Goal: Task Accomplishment & Management: Use online tool/utility

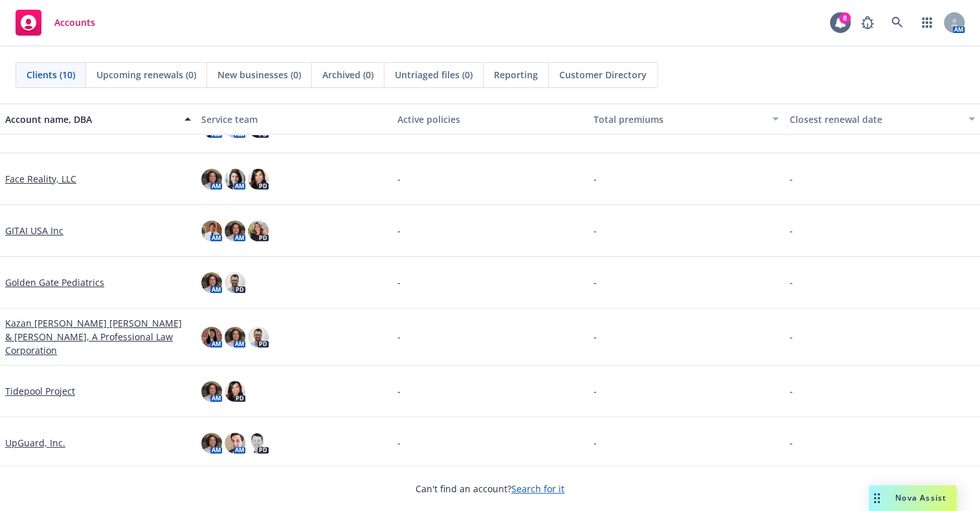
scroll to position [85, 0]
click at [43, 440] on link "UpGuard, Inc." at bounding box center [35, 443] width 60 height 14
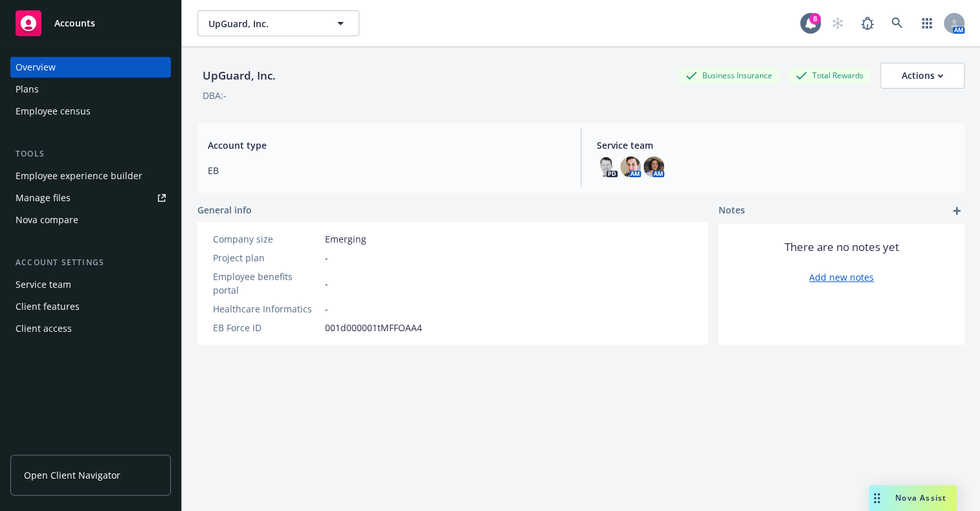
click at [120, 179] on div "Employee experience builder" at bounding box center [79, 176] width 127 height 21
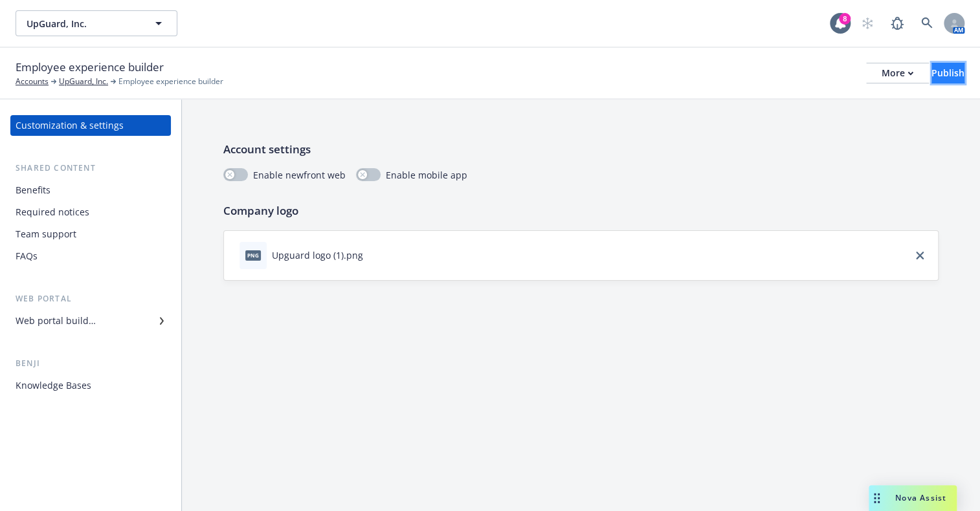
click at [932, 69] on div "Publish" at bounding box center [948, 72] width 33 height 19
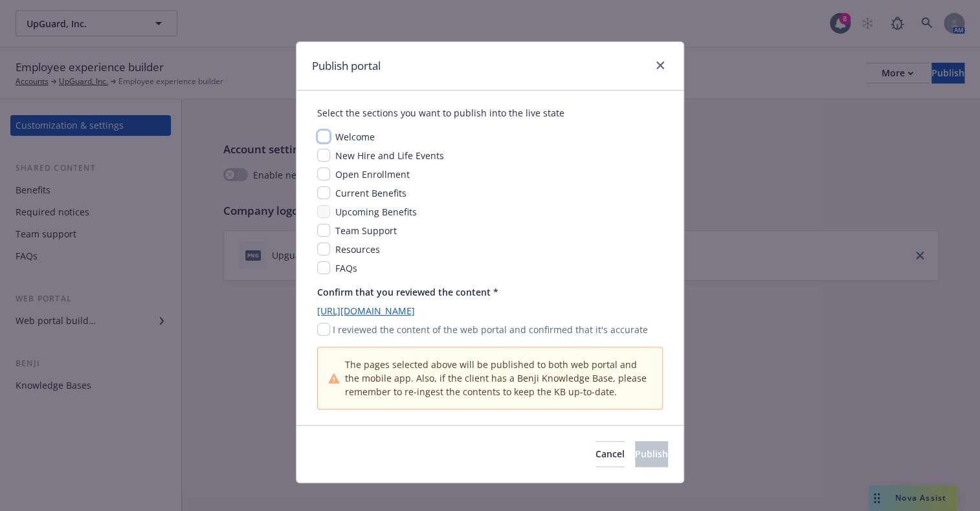
click at [317, 137] on input "checkbox" at bounding box center [323, 136] width 13 height 13
checkbox input "true"
click at [323, 153] on input "checkbox" at bounding box center [323, 155] width 13 height 13
checkbox input "true"
click at [596, 462] on button "Cancel" at bounding box center [610, 454] width 29 height 26
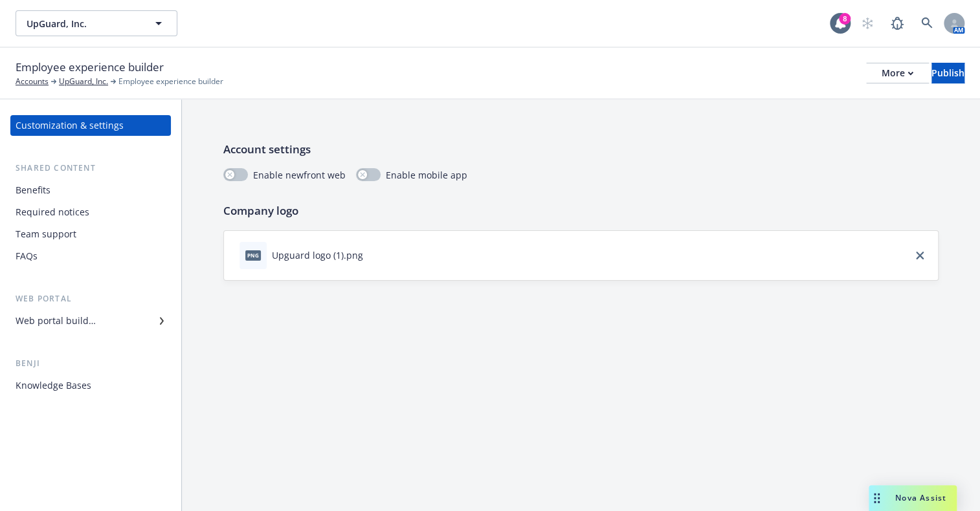
click at [68, 184] on div "Benefits" at bounding box center [91, 190] width 150 height 21
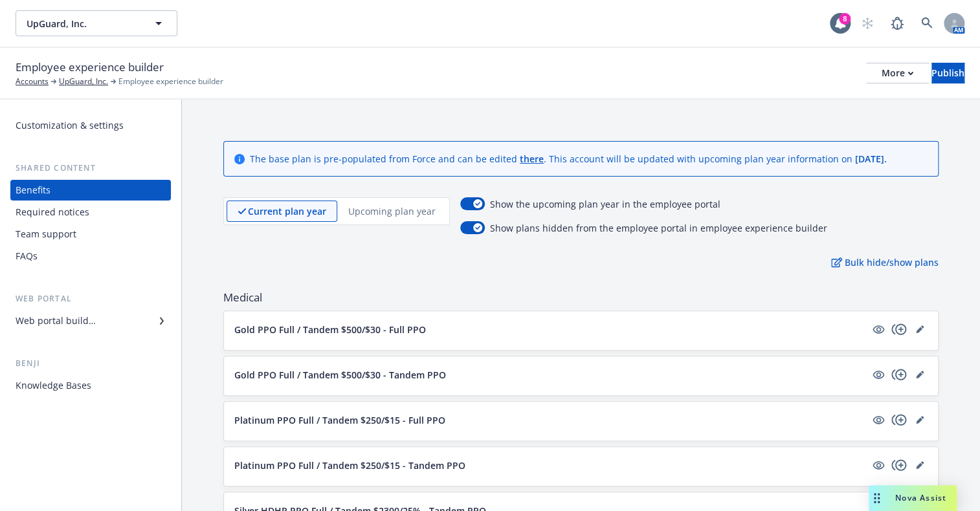
click at [89, 320] on div "Web portal builder" at bounding box center [56, 321] width 80 height 21
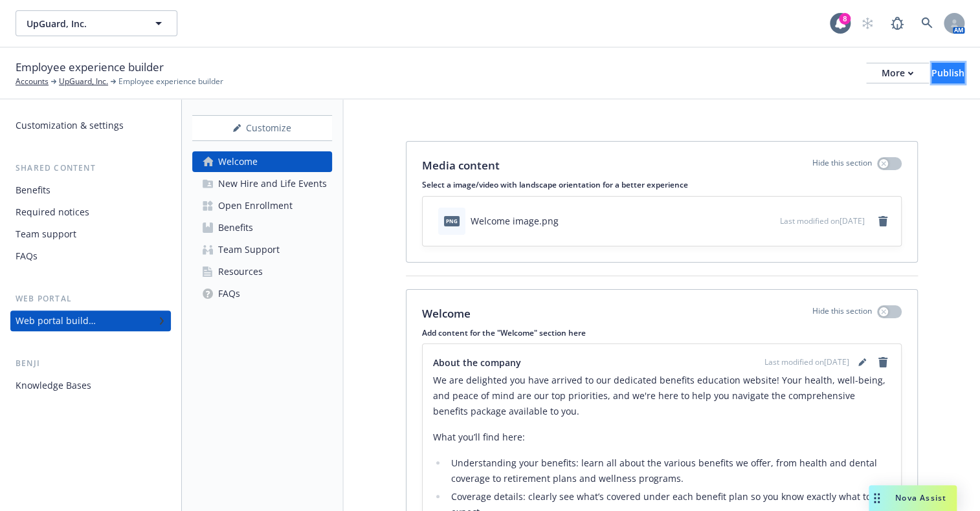
click at [932, 78] on div "Publish" at bounding box center [948, 72] width 33 height 19
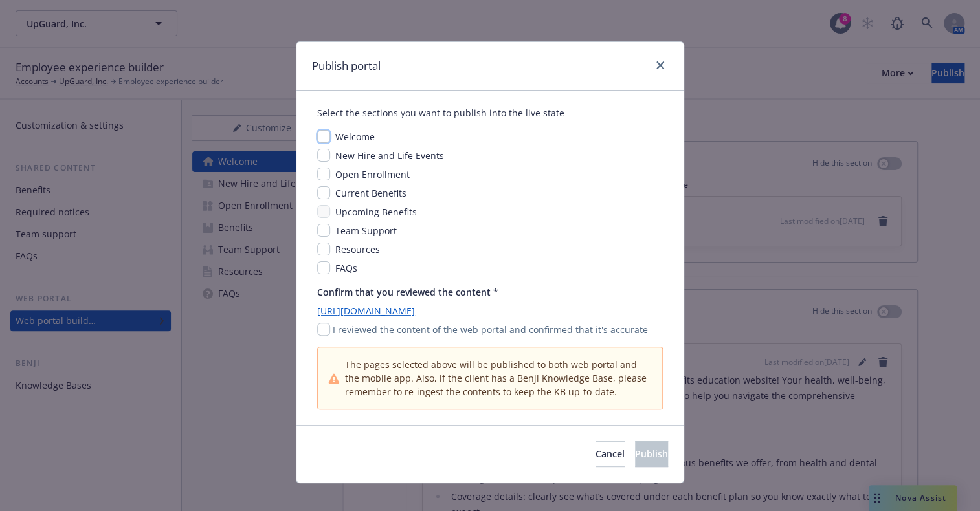
click at [317, 140] on input "checkbox" at bounding box center [323, 136] width 13 height 13
checkbox input "true"
click at [318, 155] on input "checkbox" at bounding box center [323, 155] width 13 height 13
checkbox input "true"
click at [323, 182] on div "Welcome New Hire and Life Events Open Enrollment Current Benefits Upcoming Bene…" at bounding box center [490, 202] width 346 height 145
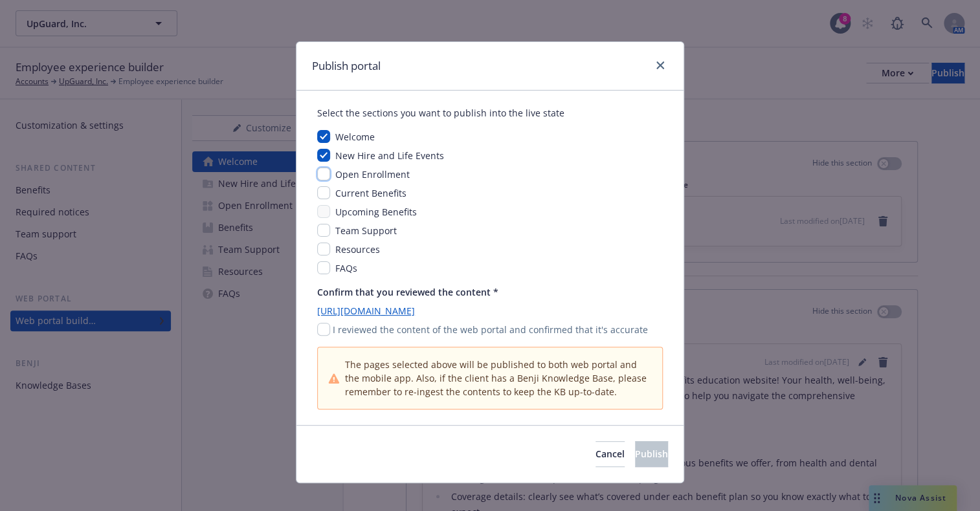
click at [318, 173] on input "checkbox" at bounding box center [323, 174] width 13 height 13
checkbox input "true"
click at [318, 192] on input "checkbox" at bounding box center [323, 192] width 13 height 13
checkbox input "true"
click at [319, 205] on input "checkbox" at bounding box center [323, 211] width 13 height 13
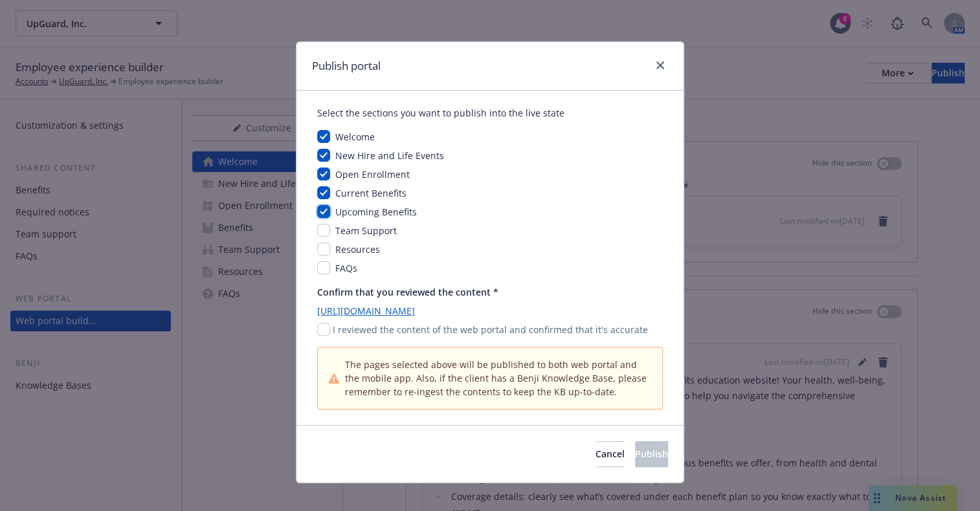
checkbox input "true"
click at [321, 232] on input "checkbox" at bounding box center [323, 230] width 13 height 13
checkbox input "true"
click at [321, 252] on input "checkbox" at bounding box center [323, 249] width 13 height 13
checkbox input "true"
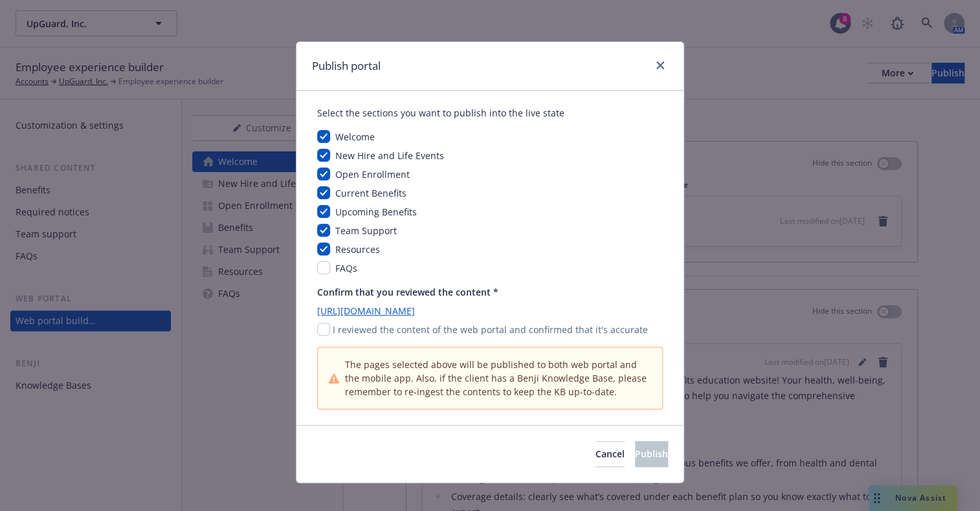
click at [323, 274] on div "FAQs" at bounding box center [490, 269] width 346 height 14
click at [321, 269] on input "checkbox" at bounding box center [323, 268] width 13 height 13
checkbox input "true"
click at [342, 313] on link "https://app.newfront.com/employee/9c60ad6c-94d0-40b5-912c-3c46ba2626a7" at bounding box center [490, 311] width 346 height 14
click at [622, 479] on div "Cancel Publish" at bounding box center [489, 454] width 387 height 58
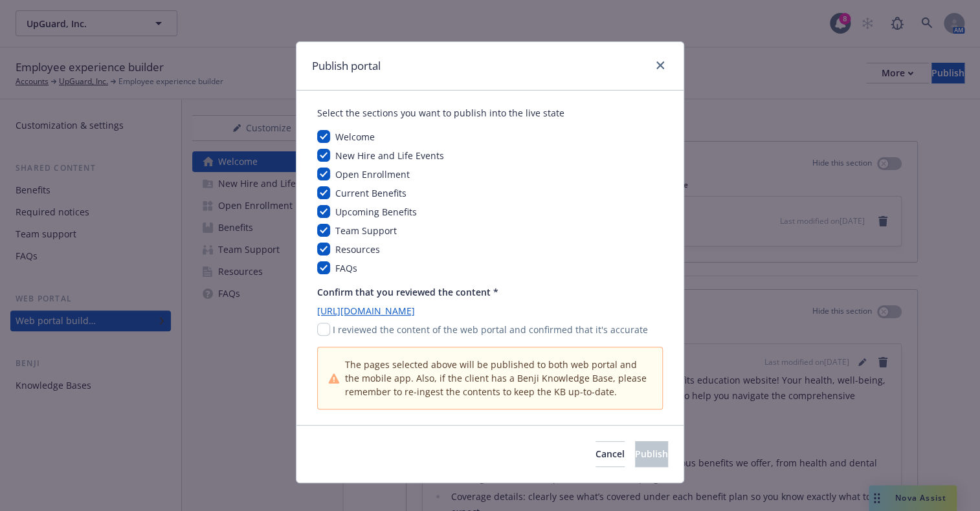
click at [412, 311] on link "https://app.newfront.com/employee/9c60ad6c-94d0-40b5-912c-3c46ba2626a7" at bounding box center [490, 311] width 346 height 14
click at [318, 329] on input "checkbox" at bounding box center [323, 329] width 13 height 13
checkbox input "false"
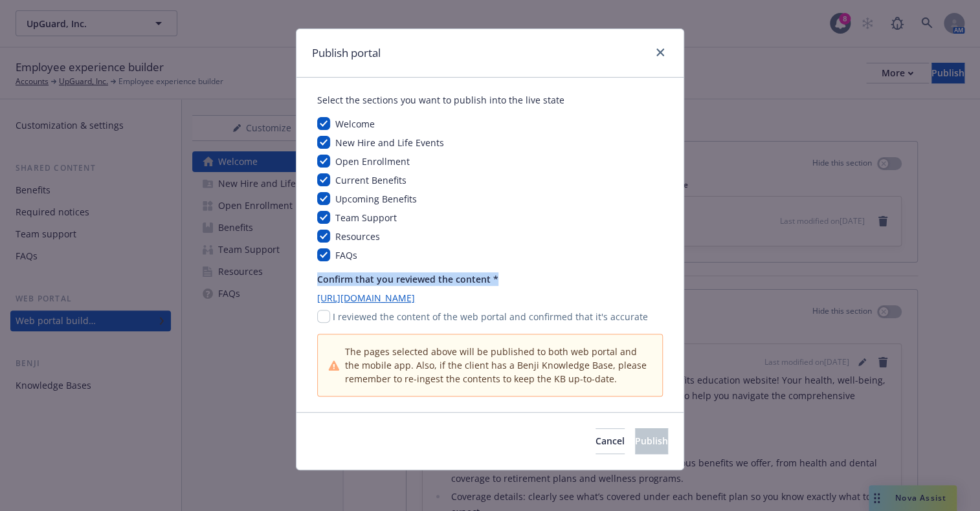
drag, startPoint x: 492, startPoint y: 276, endPoint x: 297, endPoint y: 283, distance: 195.0
click at [297, 283] on div "Select the sections you want to publish into the live state Welcome New Hire an…" at bounding box center [489, 245] width 387 height 335
copy p "Confirm that you reviewed the content *"
click at [596, 441] on span "Cancel" at bounding box center [610, 441] width 29 height 12
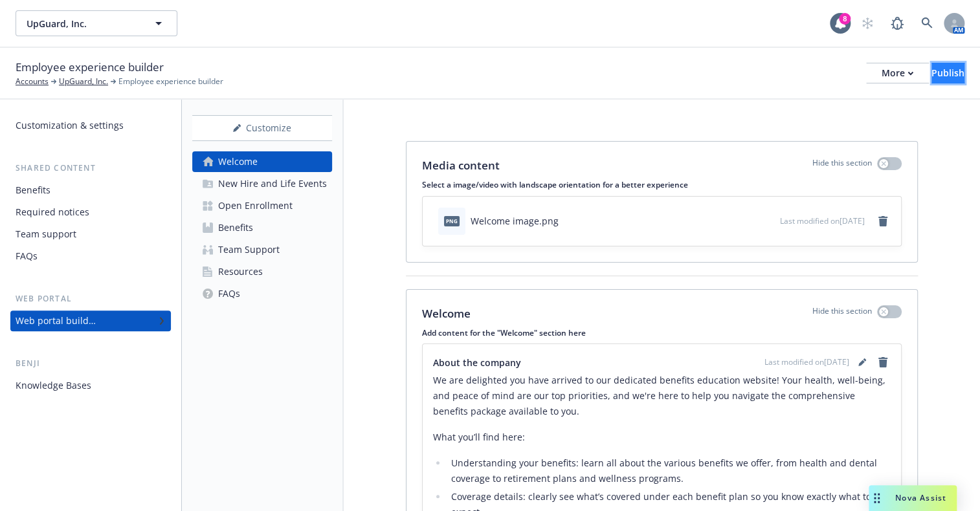
click at [932, 74] on div "Publish" at bounding box center [948, 72] width 33 height 19
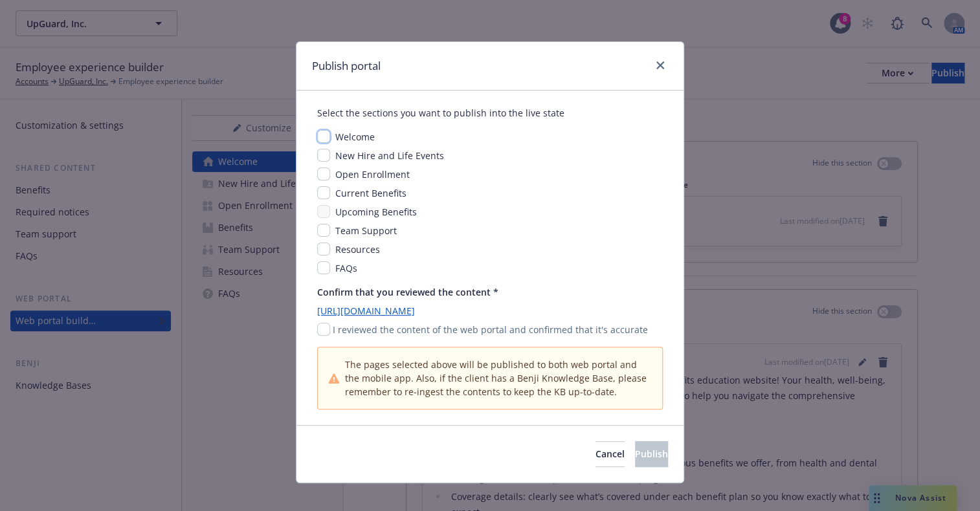
click at [321, 133] on input "checkbox" at bounding box center [323, 136] width 13 height 13
checkbox input "true"
click at [317, 153] on input "checkbox" at bounding box center [323, 155] width 13 height 13
checkbox input "true"
click at [322, 174] on input "checkbox" at bounding box center [323, 174] width 13 height 13
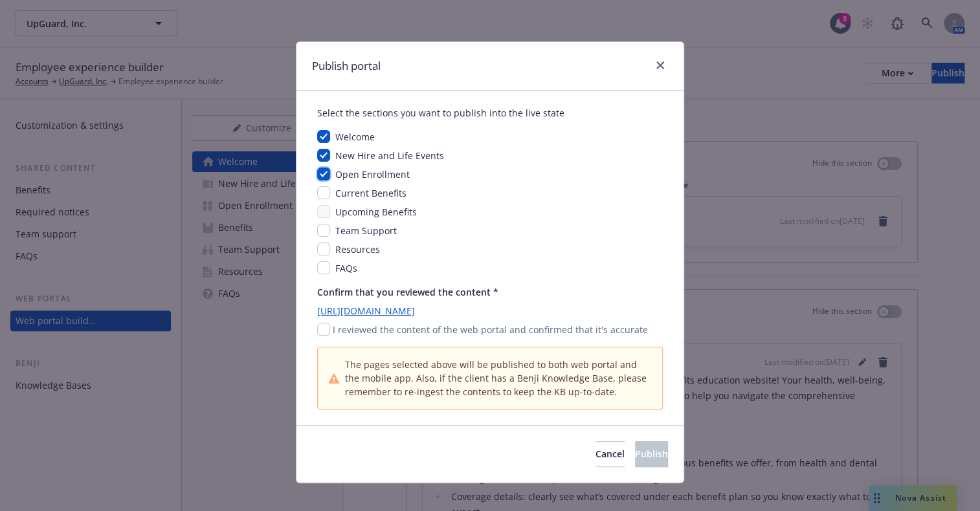
checkbox input "true"
click at [323, 196] on input "checkbox" at bounding box center [323, 192] width 13 height 13
checkbox input "true"
click at [318, 212] on input "checkbox" at bounding box center [323, 211] width 13 height 13
checkbox input "true"
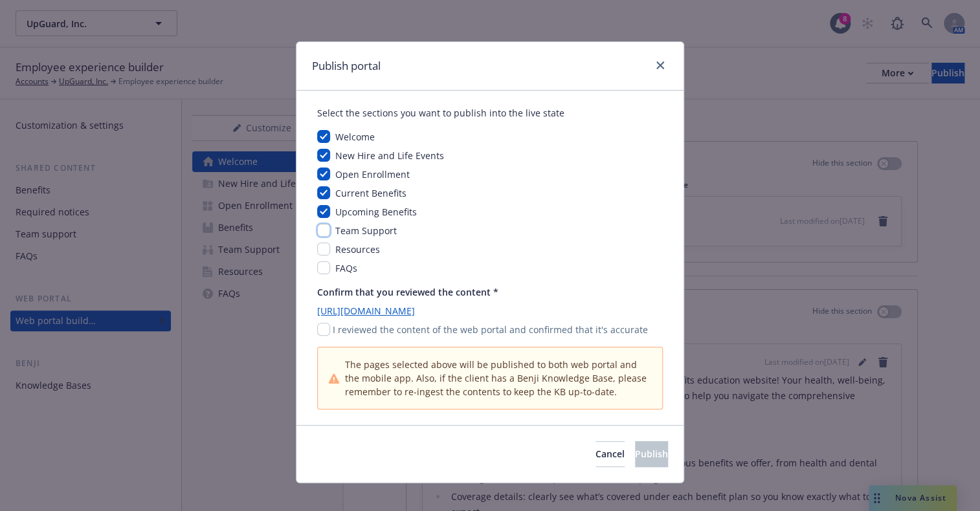
click at [318, 224] on input "checkbox" at bounding box center [323, 230] width 13 height 13
checkbox input "true"
click at [320, 245] on input "checkbox" at bounding box center [323, 249] width 13 height 13
checkbox input "true"
click at [330, 264] on div "FAQs" at bounding box center [345, 269] width 30 height 14
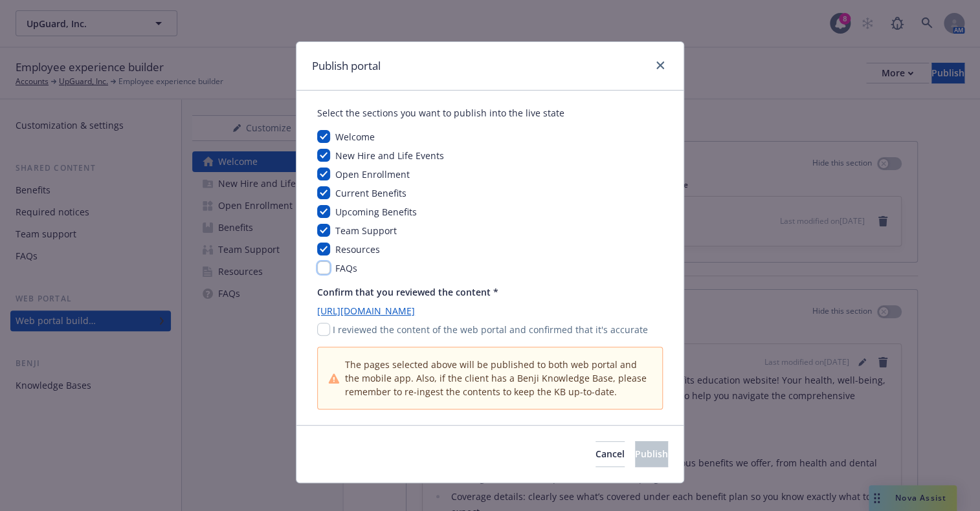
click at [317, 265] on input "checkbox" at bounding box center [323, 268] width 13 height 13
checkbox input "true"
click at [322, 328] on input "checkbox" at bounding box center [323, 329] width 13 height 13
checkbox input "true"
click at [635, 455] on span "Publish" at bounding box center [651, 454] width 33 height 12
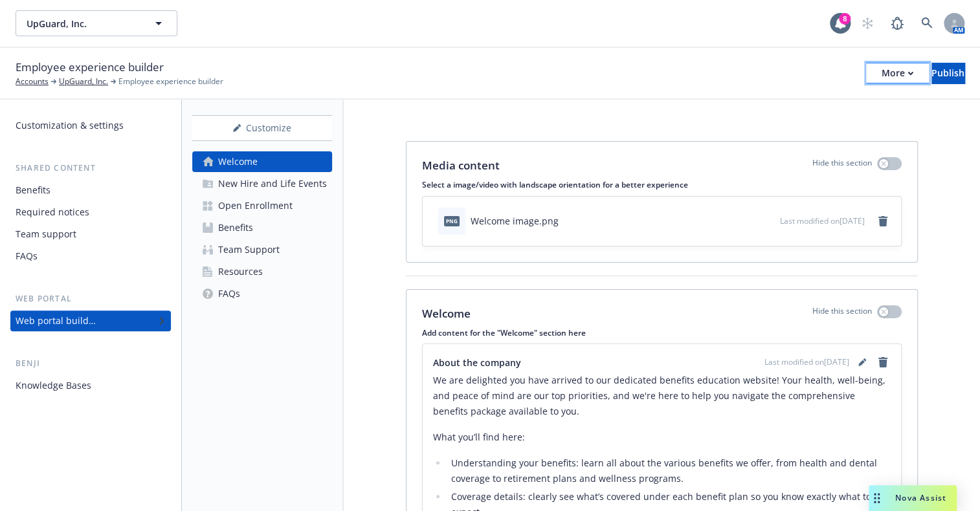
click at [882, 78] on div "More" at bounding box center [898, 72] width 32 height 19
click at [777, 122] on link "Copy portal link" at bounding box center [791, 128] width 192 height 26
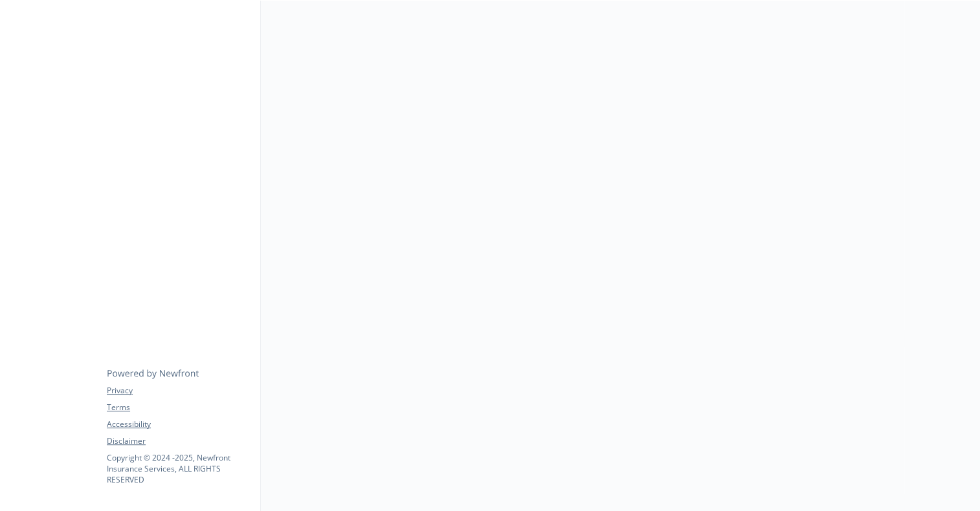
click at [23, 91] on div at bounding box center [38, 256] width 76 height 511
click at [33, 234] on div at bounding box center [38, 256] width 76 height 511
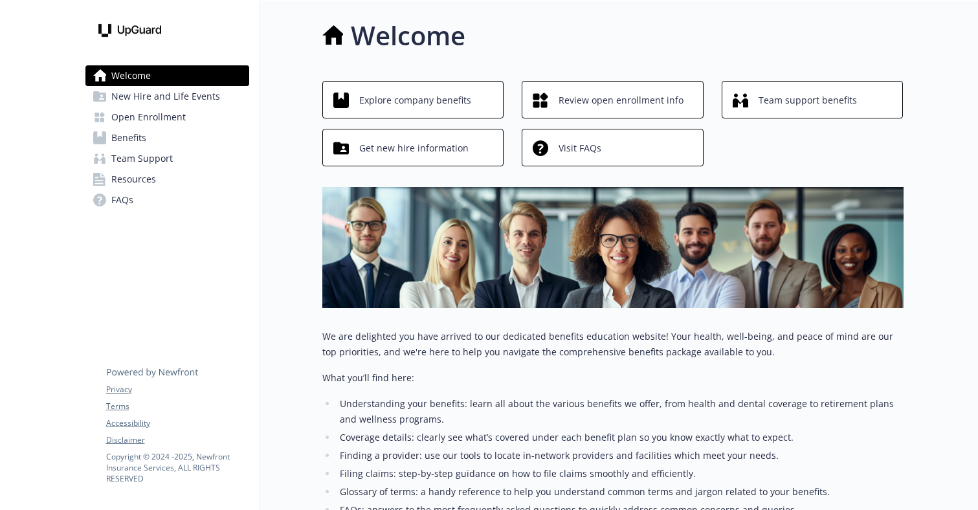
click at [713, 45] on div "Welcome" at bounding box center [612, 35] width 581 height 39
click at [404, 96] on span "Explore company benefits" at bounding box center [415, 100] width 112 height 25
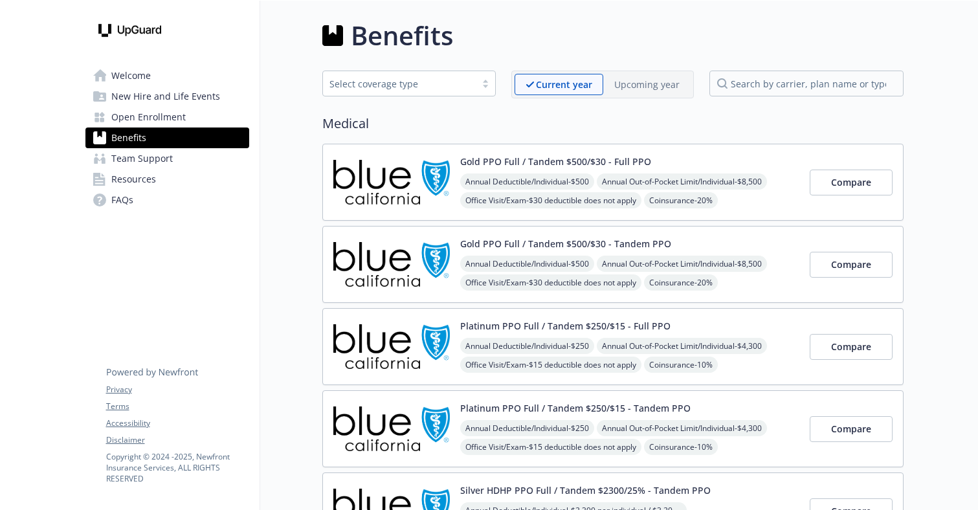
click at [638, 78] on p "Upcoming year" at bounding box center [646, 85] width 65 height 14
click at [606, 84] on icon at bounding box center [607, 85] width 9 height 6
click at [590, 83] on div "Current year" at bounding box center [553, 84] width 77 height 21
click at [637, 85] on p "Upcoming year" at bounding box center [646, 85] width 65 height 14
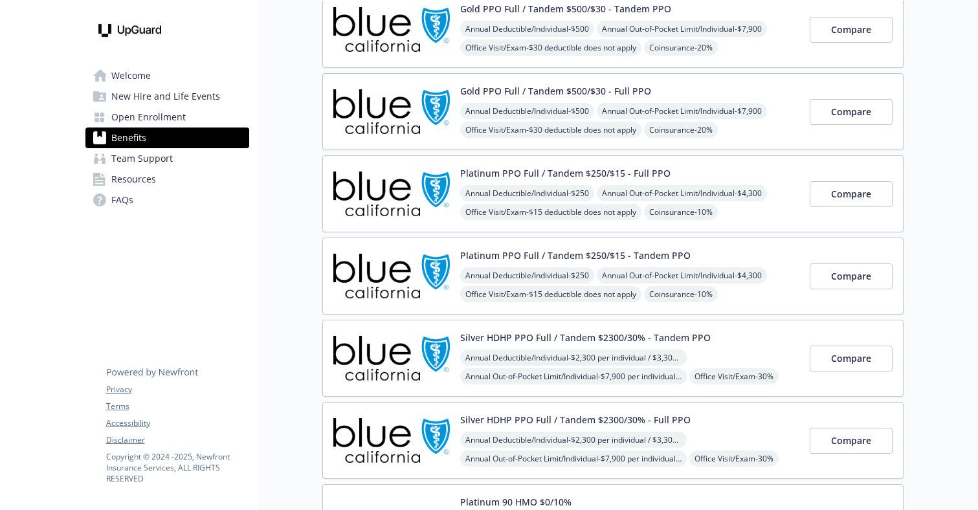
scroll to position [65, 0]
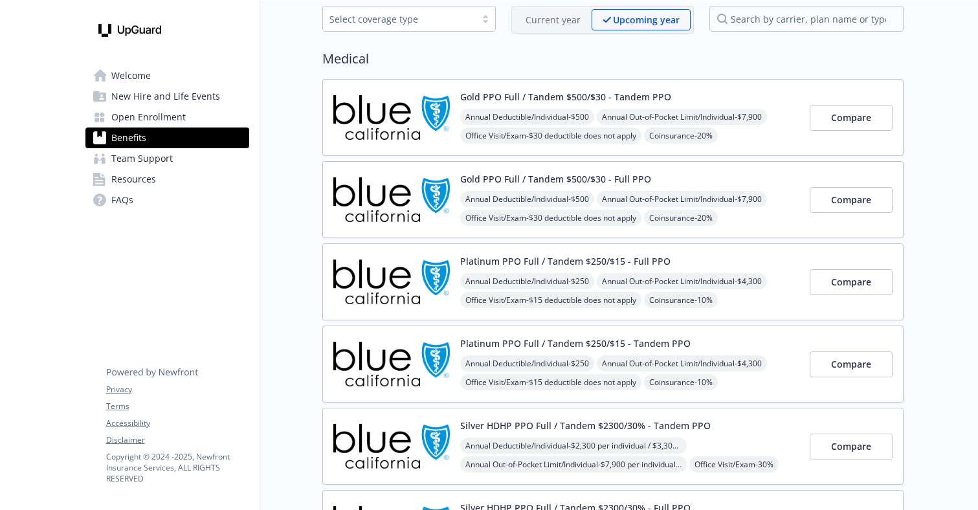
click at [566, 18] on p "Current year" at bounding box center [553, 20] width 55 height 14
click at [617, 17] on p "Upcoming year" at bounding box center [646, 20] width 65 height 14
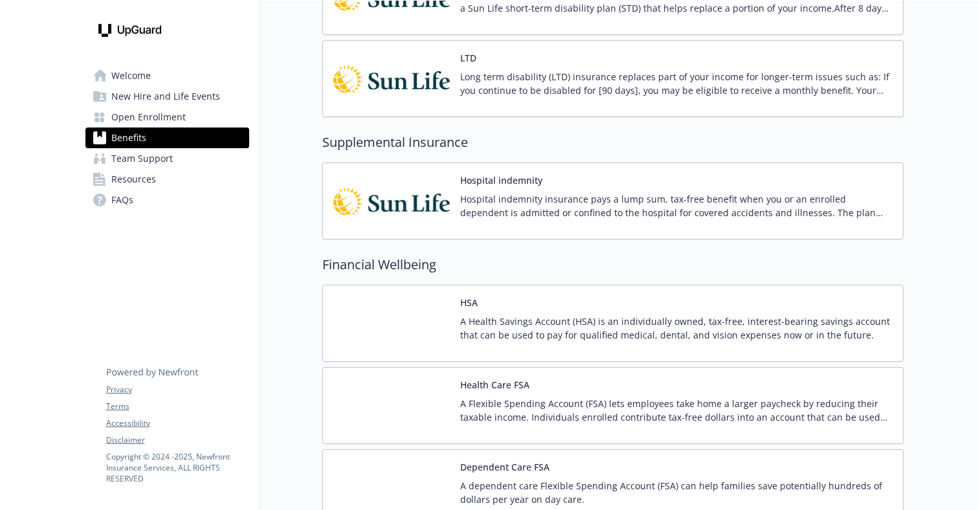
scroll to position [1230, 0]
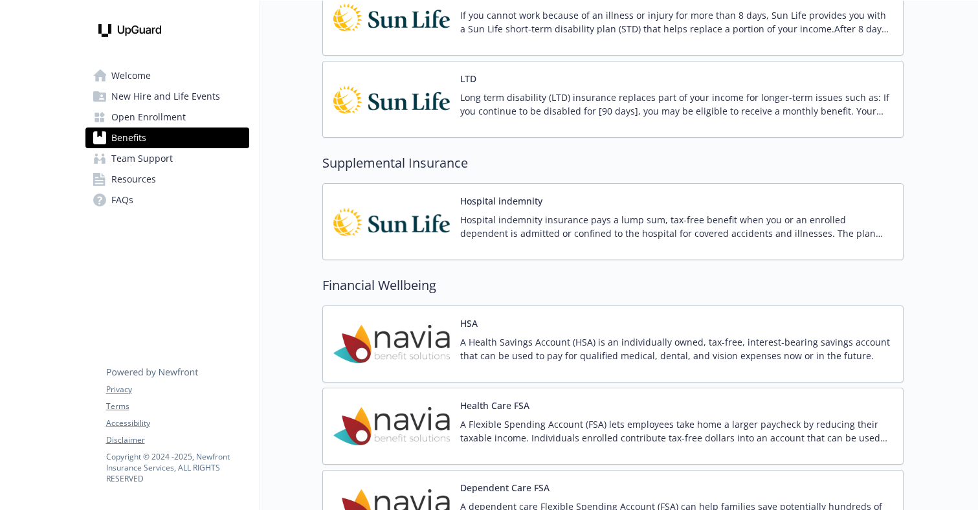
click at [615, 115] on p "Long term disability (LTD) insurance replaces part of your income for longer-te…" at bounding box center [676, 104] width 432 height 27
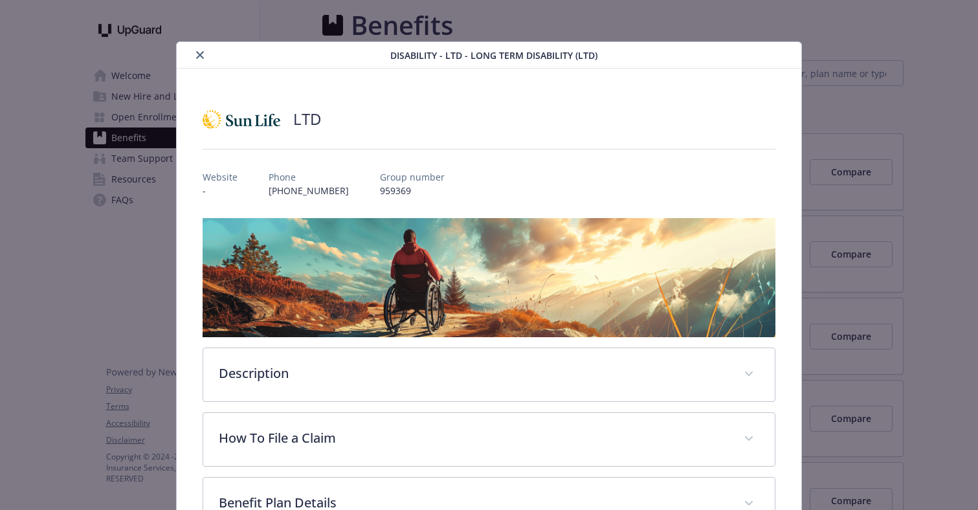
scroll to position [1230, 0]
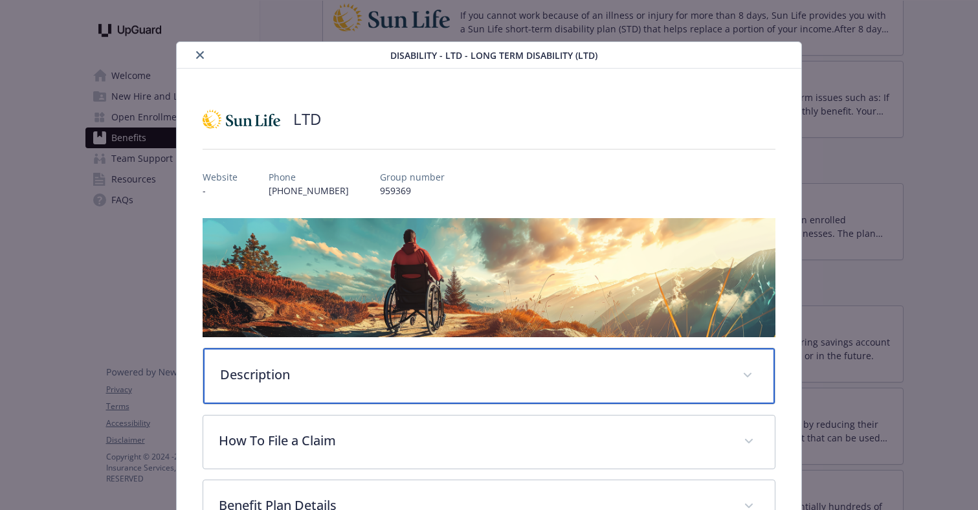
click at [412, 379] on p "Description" at bounding box center [473, 374] width 507 height 19
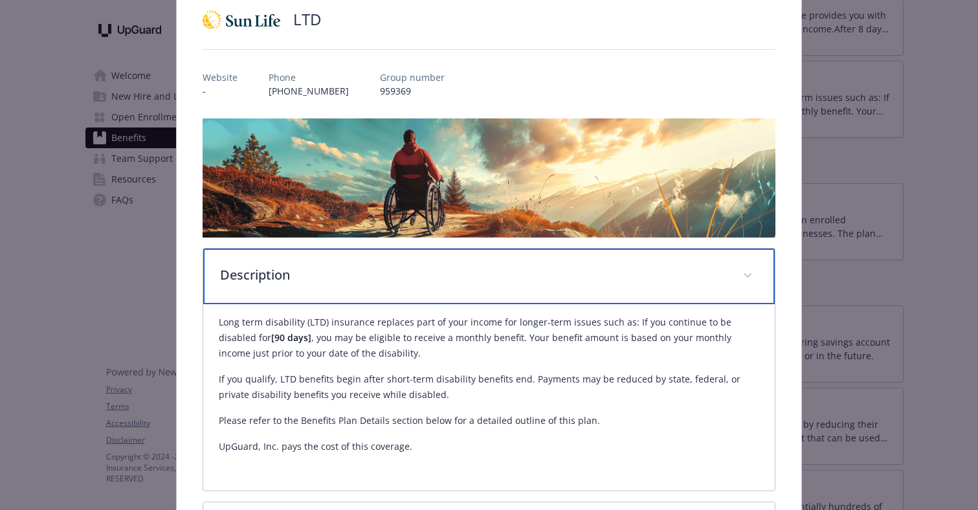
scroll to position [282, 0]
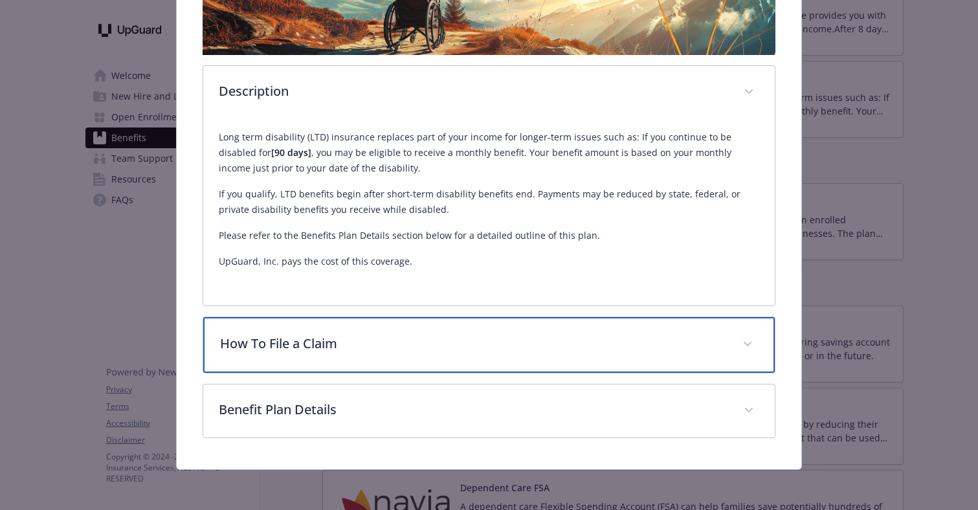
click at [382, 333] on div "How To File a Claim" at bounding box center [489, 345] width 572 height 56
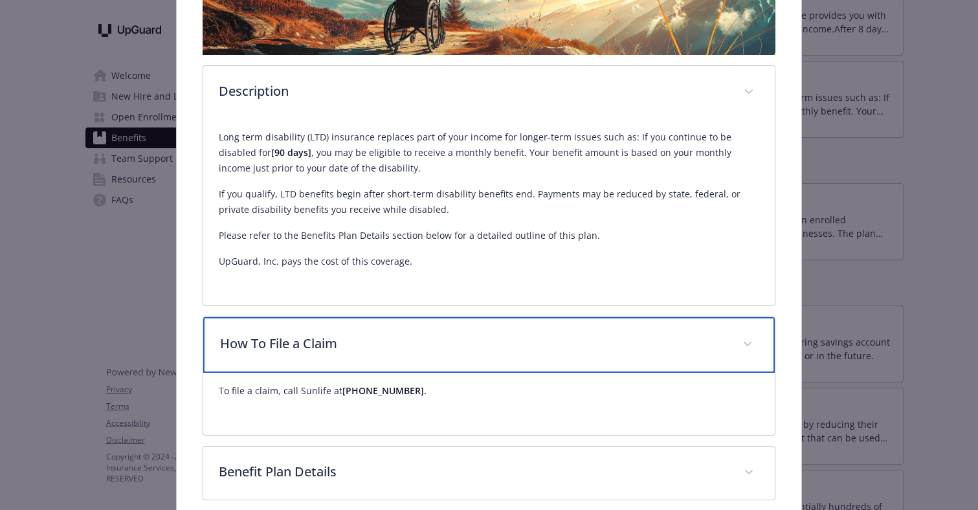
scroll to position [344, 0]
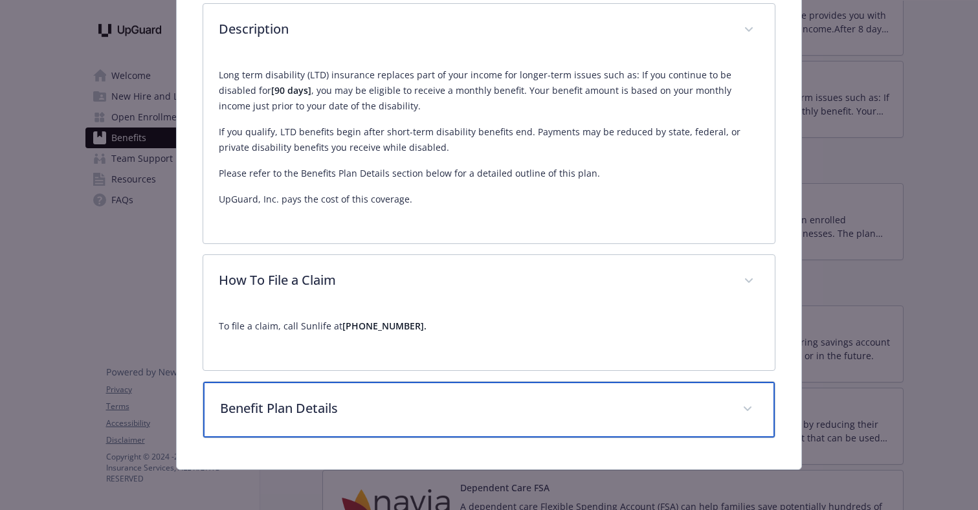
click at [383, 391] on div "Benefit Plan Details" at bounding box center [489, 410] width 572 height 56
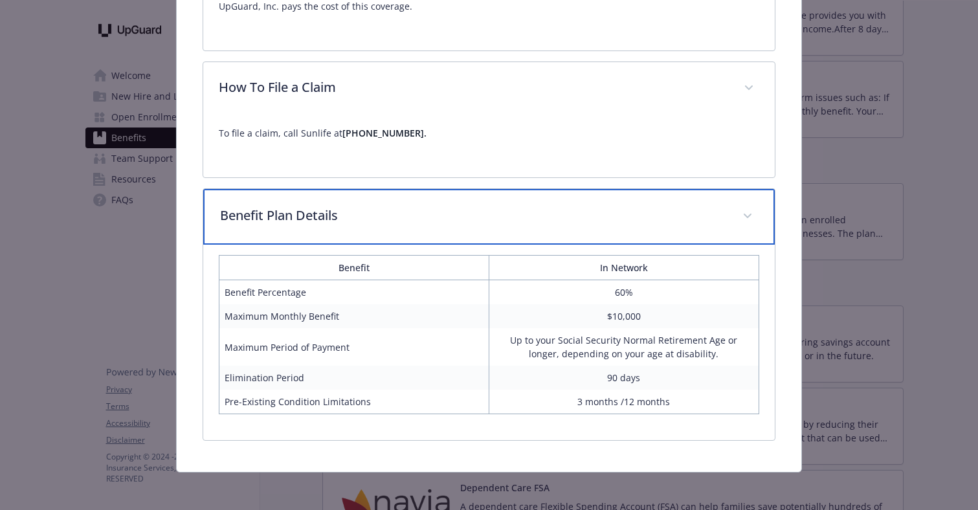
scroll to position [539, 0]
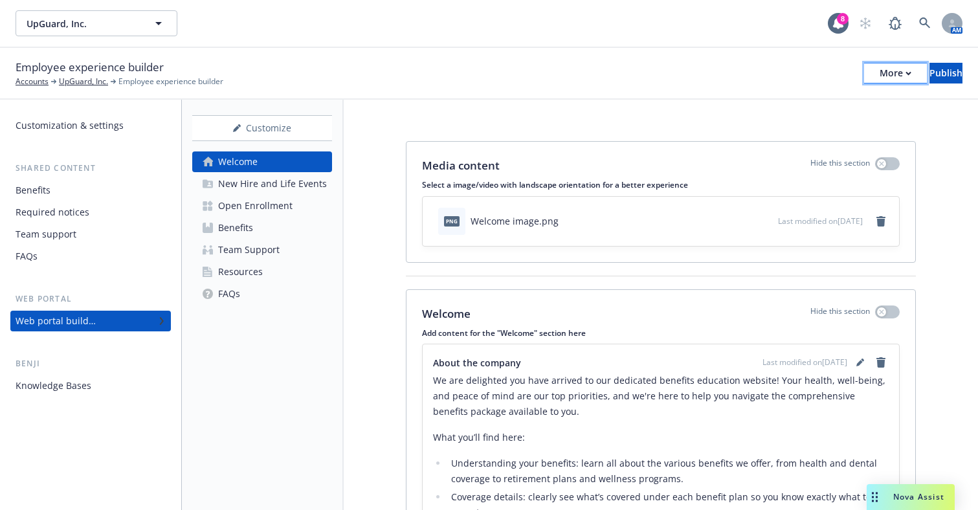
click at [864, 71] on button "More" at bounding box center [895, 73] width 63 height 21
click at [780, 124] on link "Copy portal link" at bounding box center [789, 128] width 192 height 26
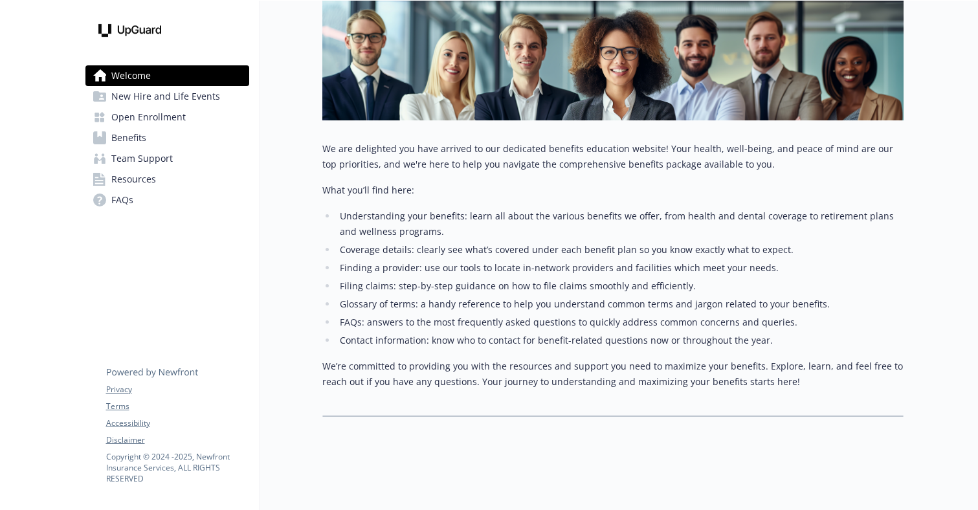
scroll to position [197, 0]
click at [225, 96] on link "New Hire and Life Events" at bounding box center [167, 96] width 164 height 21
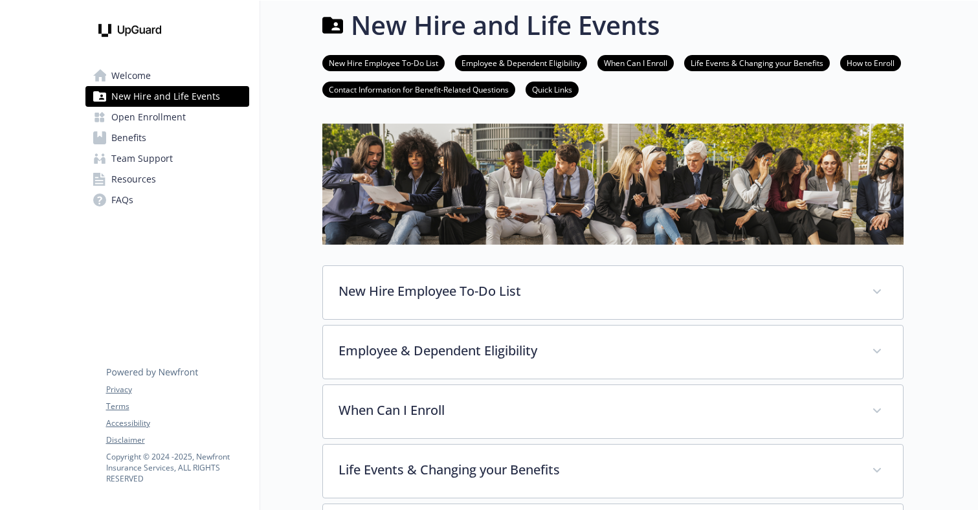
scroll to position [197, 0]
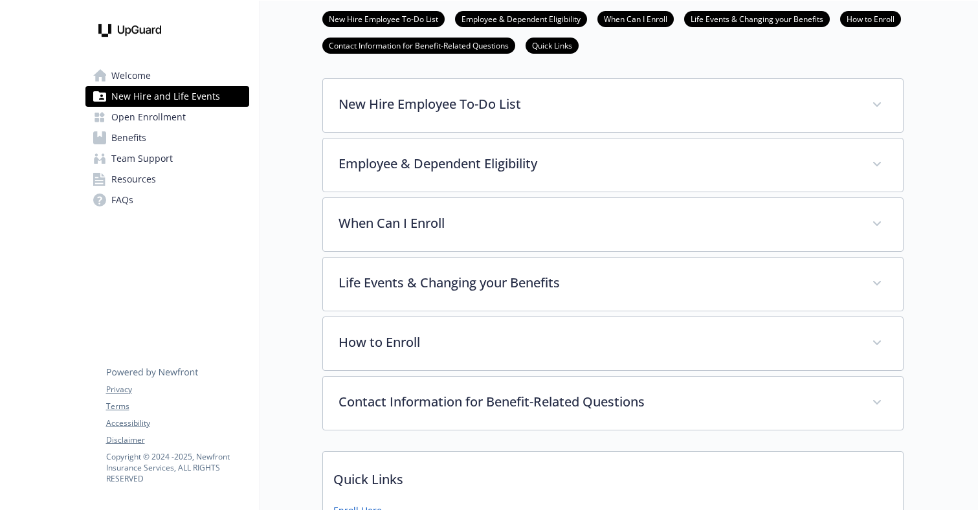
click at [177, 118] on span "Open Enrollment" at bounding box center [148, 117] width 74 height 21
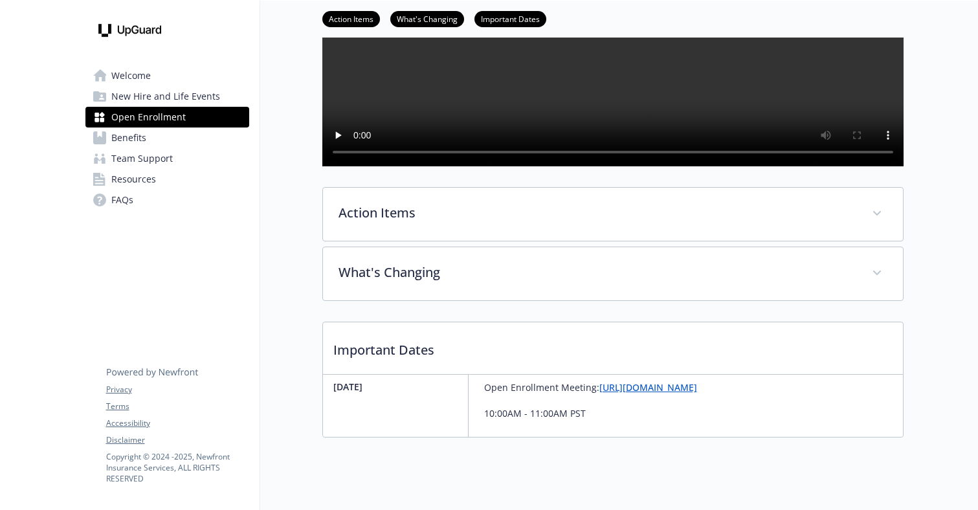
scroll to position [262, 0]
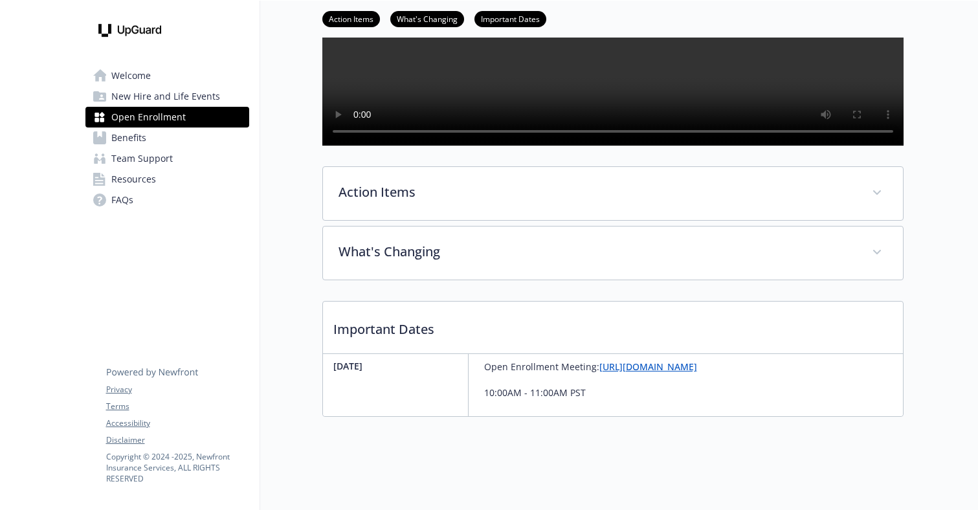
scroll to position [298, 0]
